Goal: Information Seeking & Learning: Learn about a topic

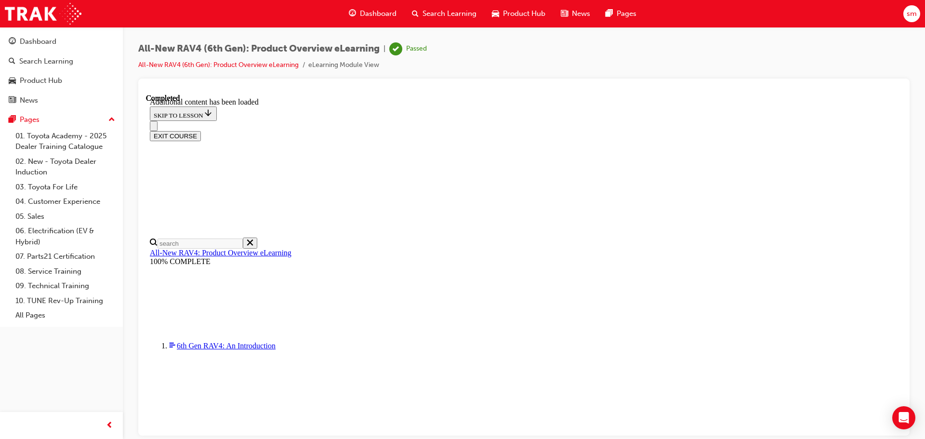
scroll to position [997, 0]
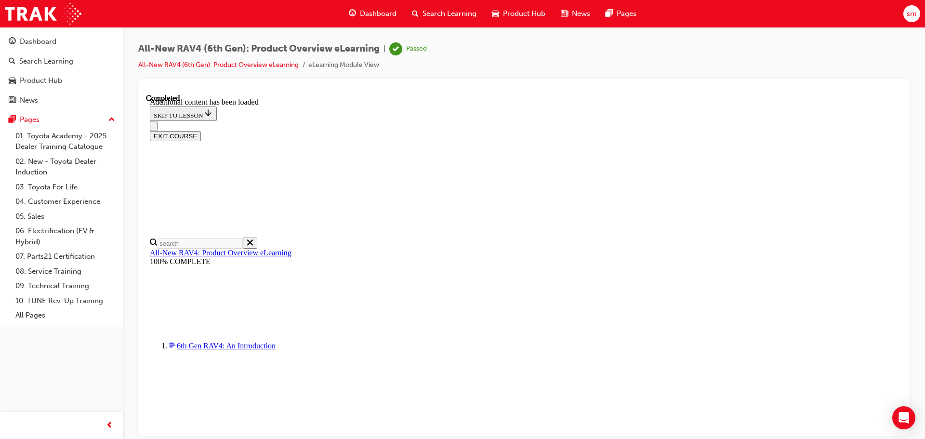
scroll to position [694, 0]
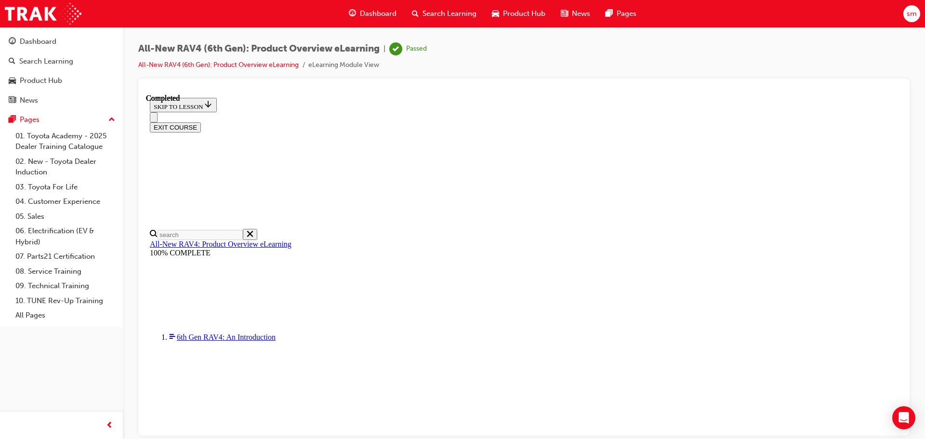
scroll to position [1397, 0]
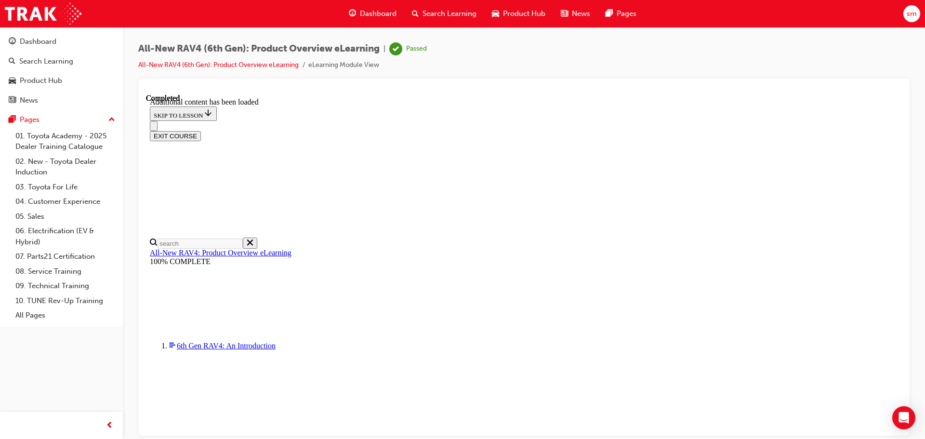
scroll to position [660, 0]
